Goal: Transaction & Acquisition: Purchase product/service

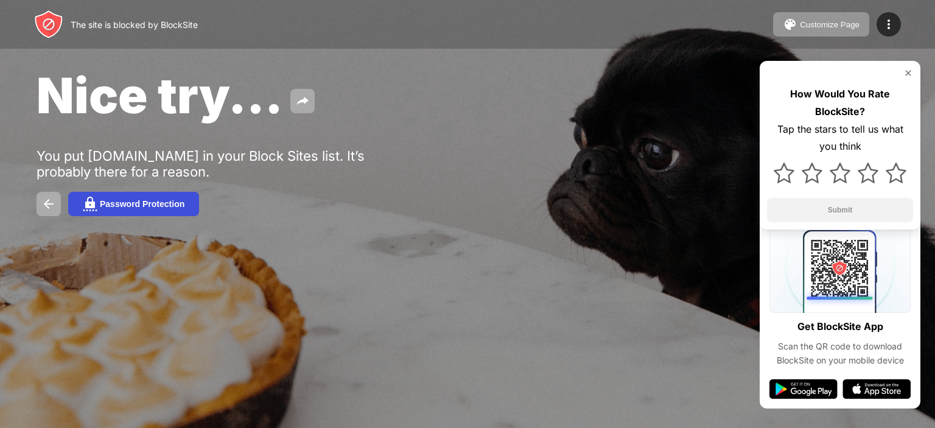
click at [114, 206] on div "Password Protection" at bounding box center [142, 204] width 85 height 10
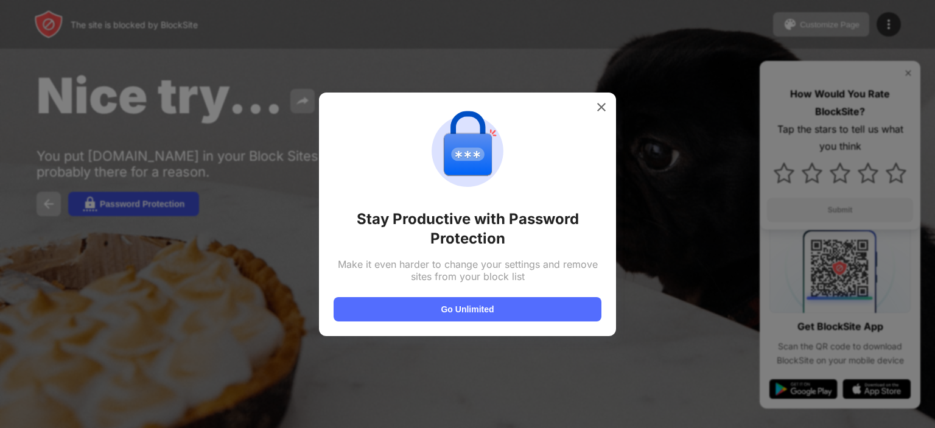
click at [114, 206] on div at bounding box center [467, 214] width 935 height 428
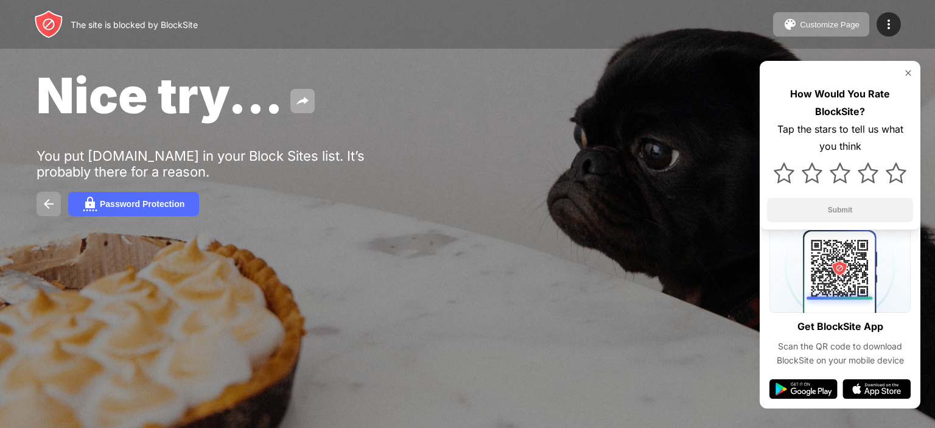
click at [46, 203] on img at bounding box center [48, 204] width 15 height 15
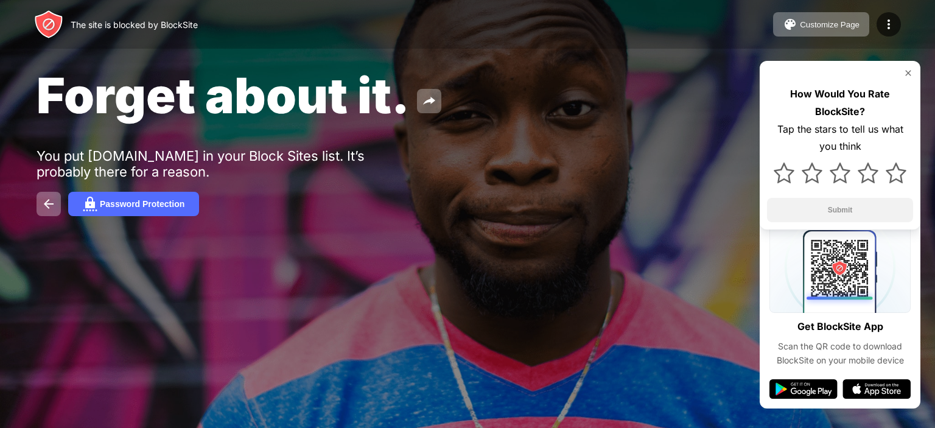
click at [911, 71] on img at bounding box center [908, 73] width 10 height 10
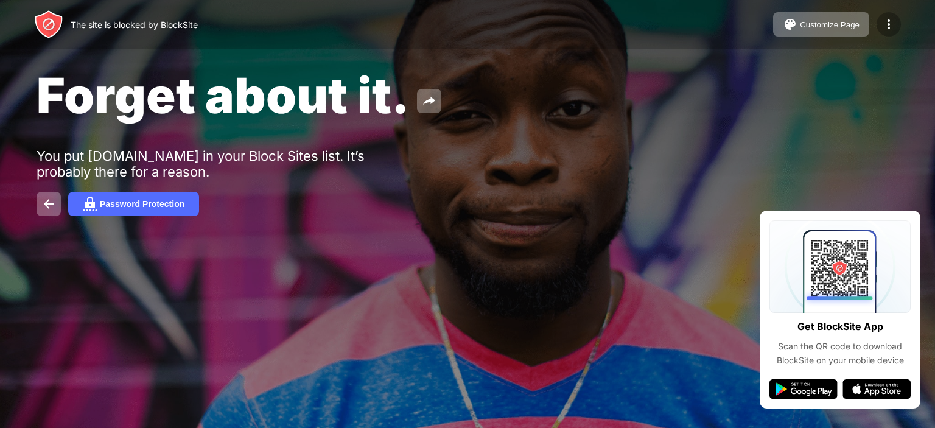
click at [886, 24] on img at bounding box center [888, 24] width 15 height 15
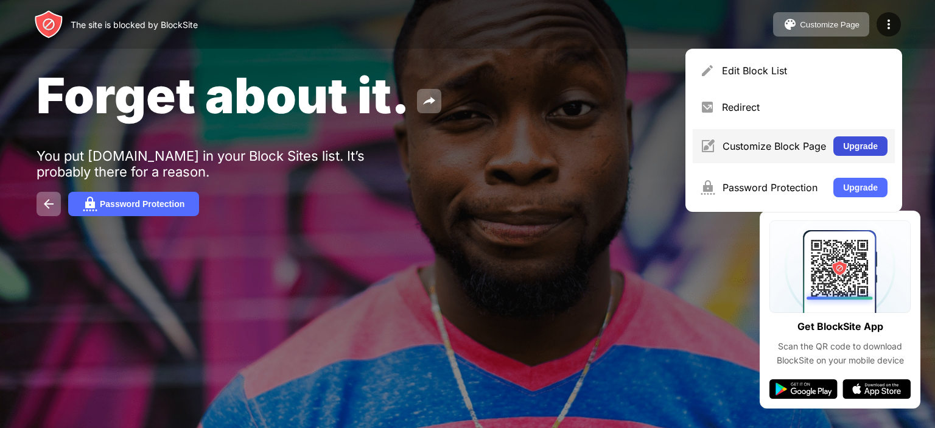
drag, startPoint x: 857, startPoint y: 135, endPoint x: 860, endPoint y: 150, distance: 15.6
click at [860, 150] on div "Customize Block Page Upgrade" at bounding box center [794, 146] width 202 height 34
